Goal: Check status: Check status

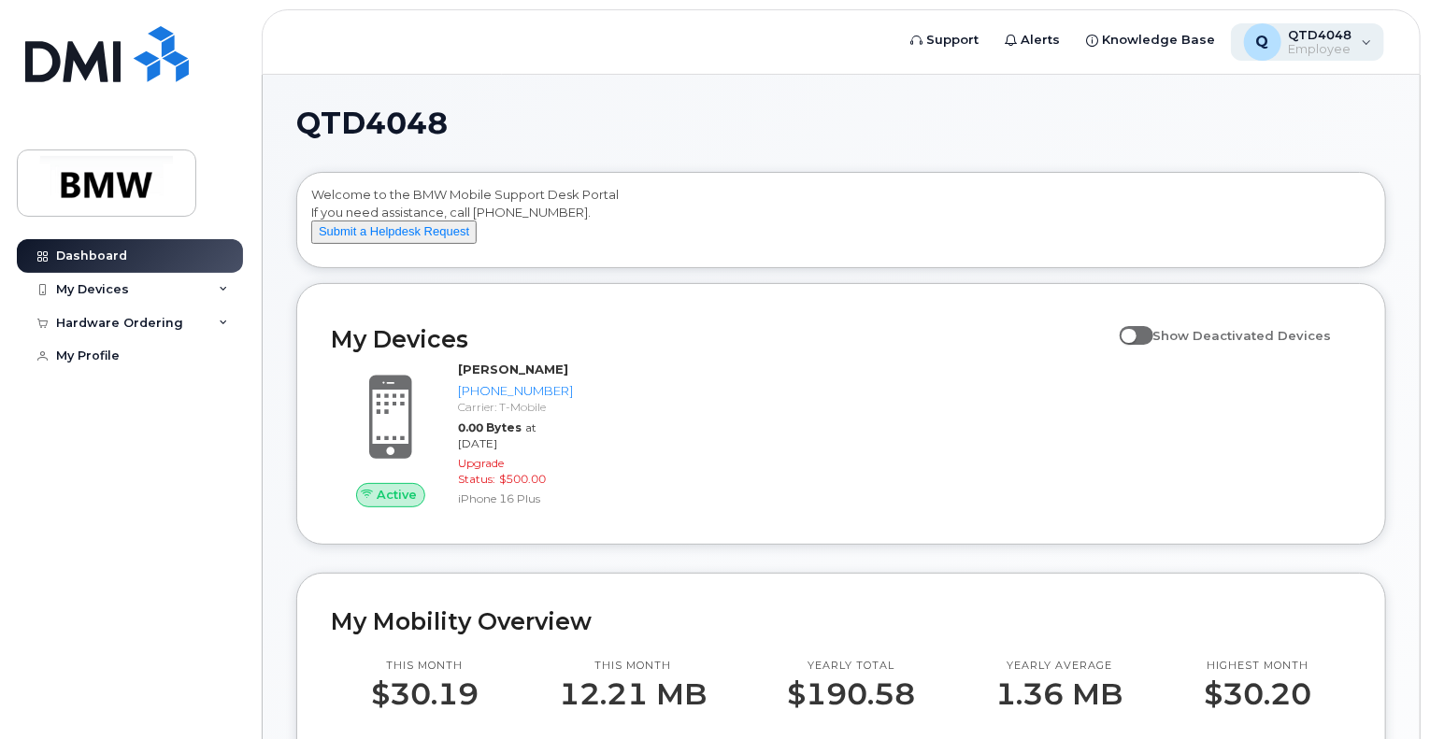
click at [1329, 48] on span "Employee" at bounding box center [1321, 49] width 64 height 15
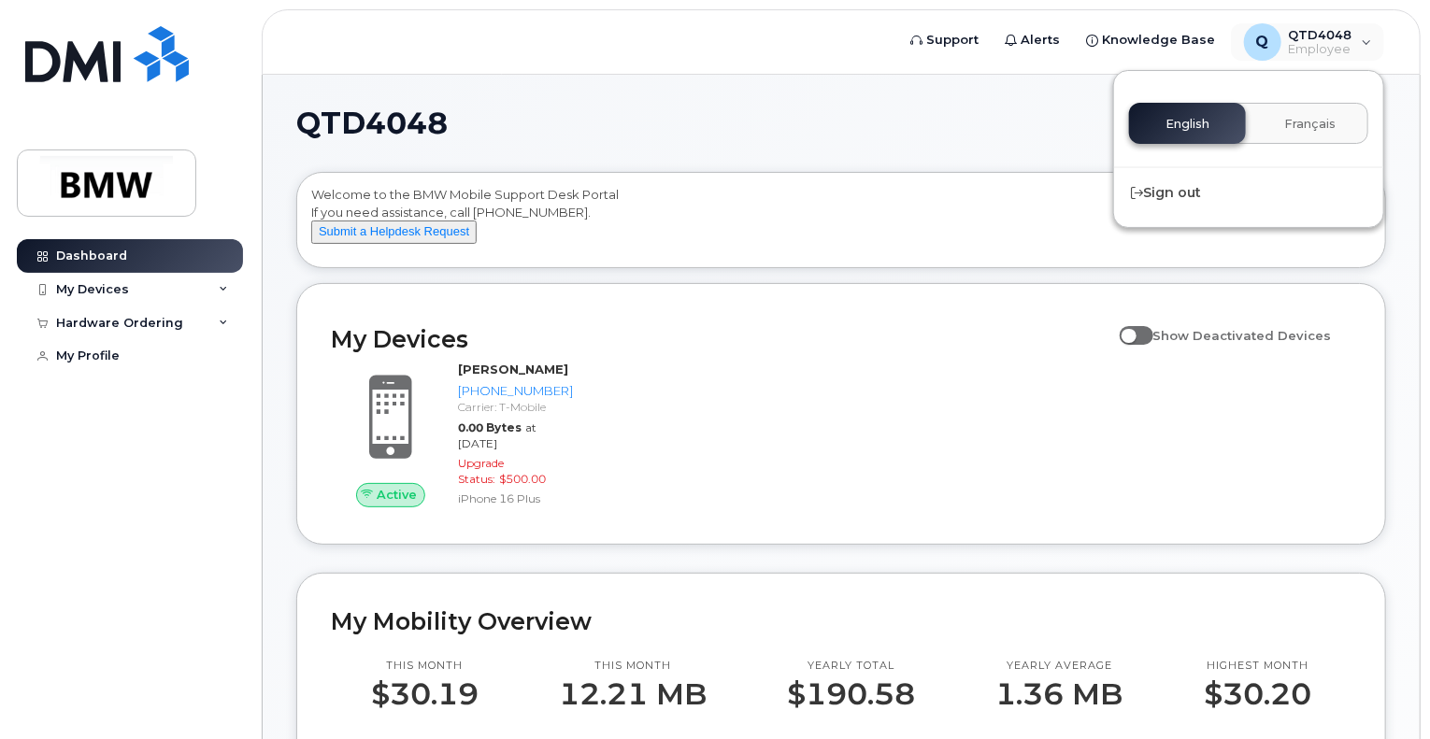
click at [662, 132] on h1 "QTD4048" at bounding box center [836, 123] width 1080 height 30
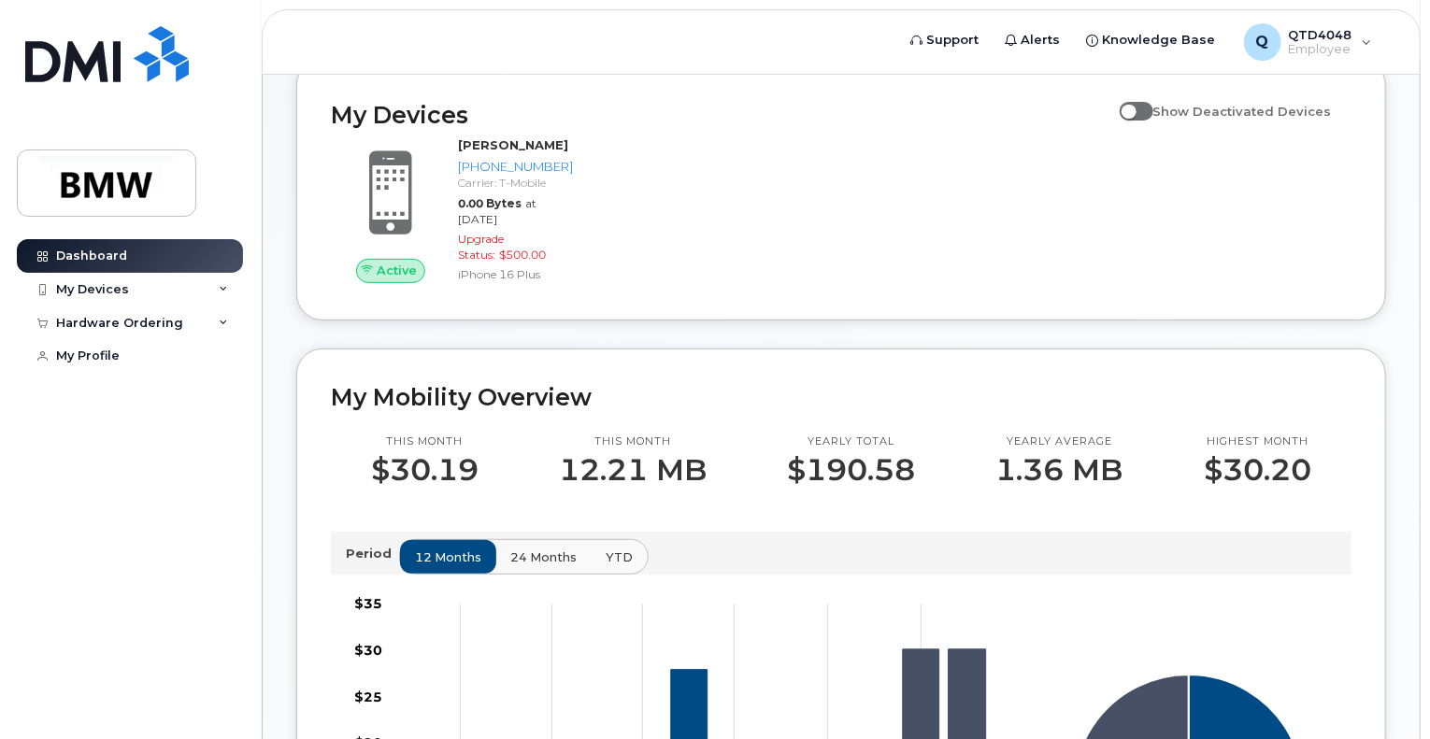
scroll to position [247, 0]
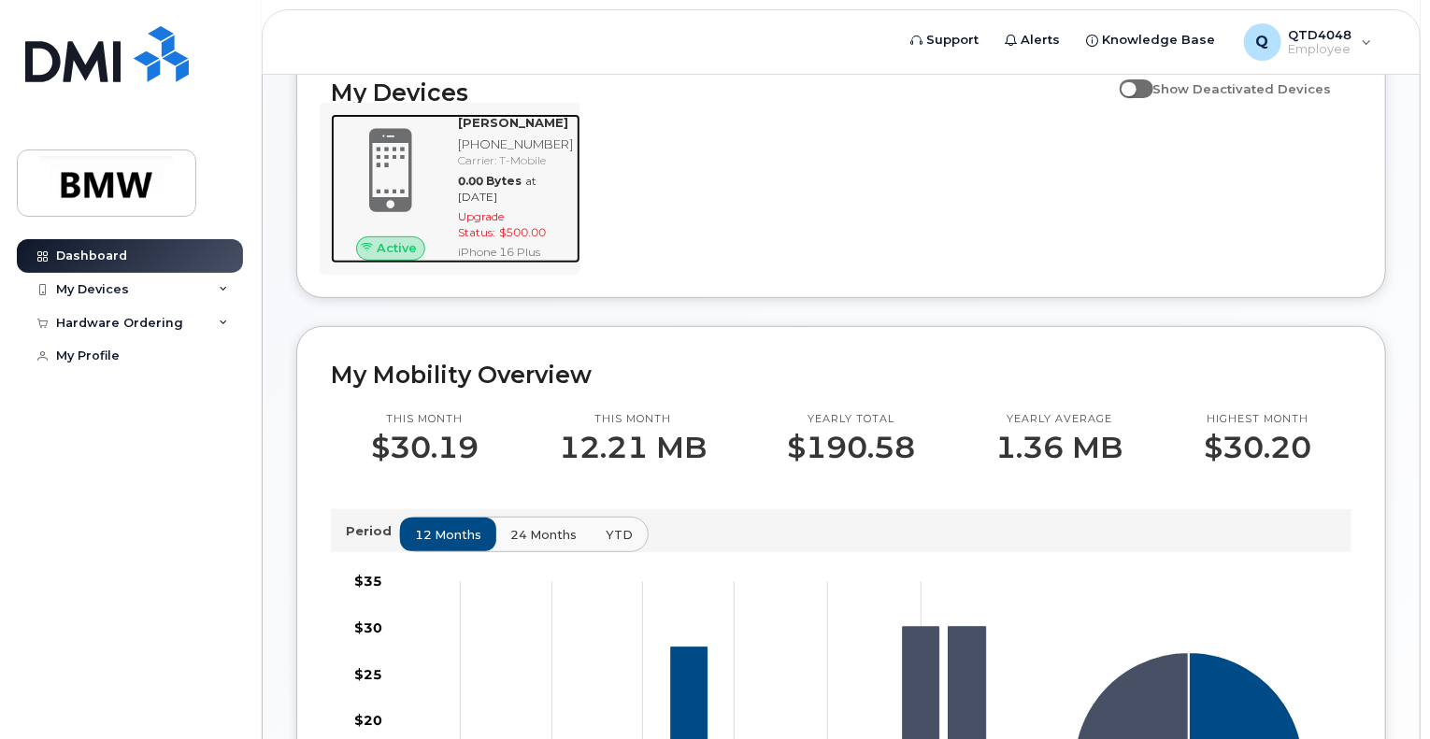
click at [459, 204] on span "at Oct 01, 2025" at bounding box center [497, 189] width 79 height 30
